Goal: Information Seeking & Learning: Learn about a topic

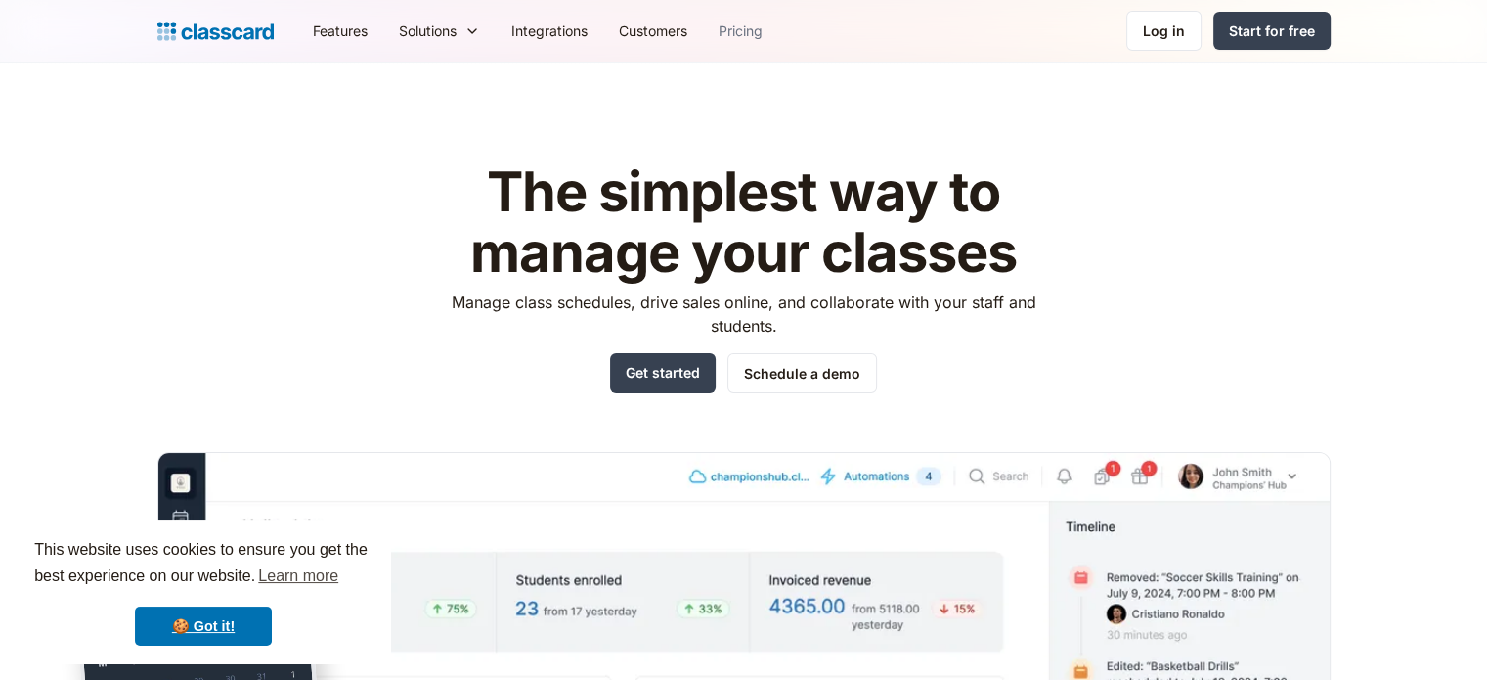
click at [758, 33] on link "Pricing" at bounding box center [740, 31] width 75 height 44
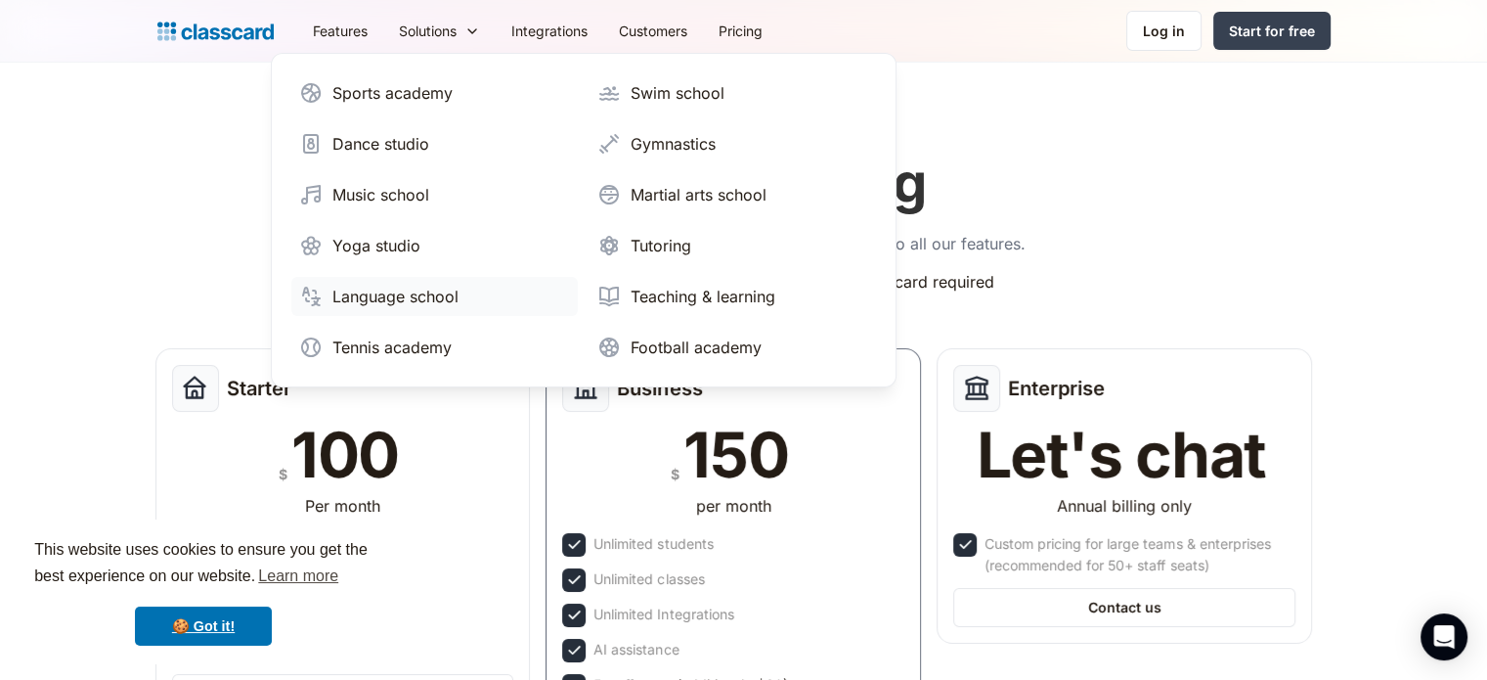
click at [429, 292] on div "Language school" at bounding box center [395, 296] width 126 height 23
